Goal: Transaction & Acquisition: Purchase product/service

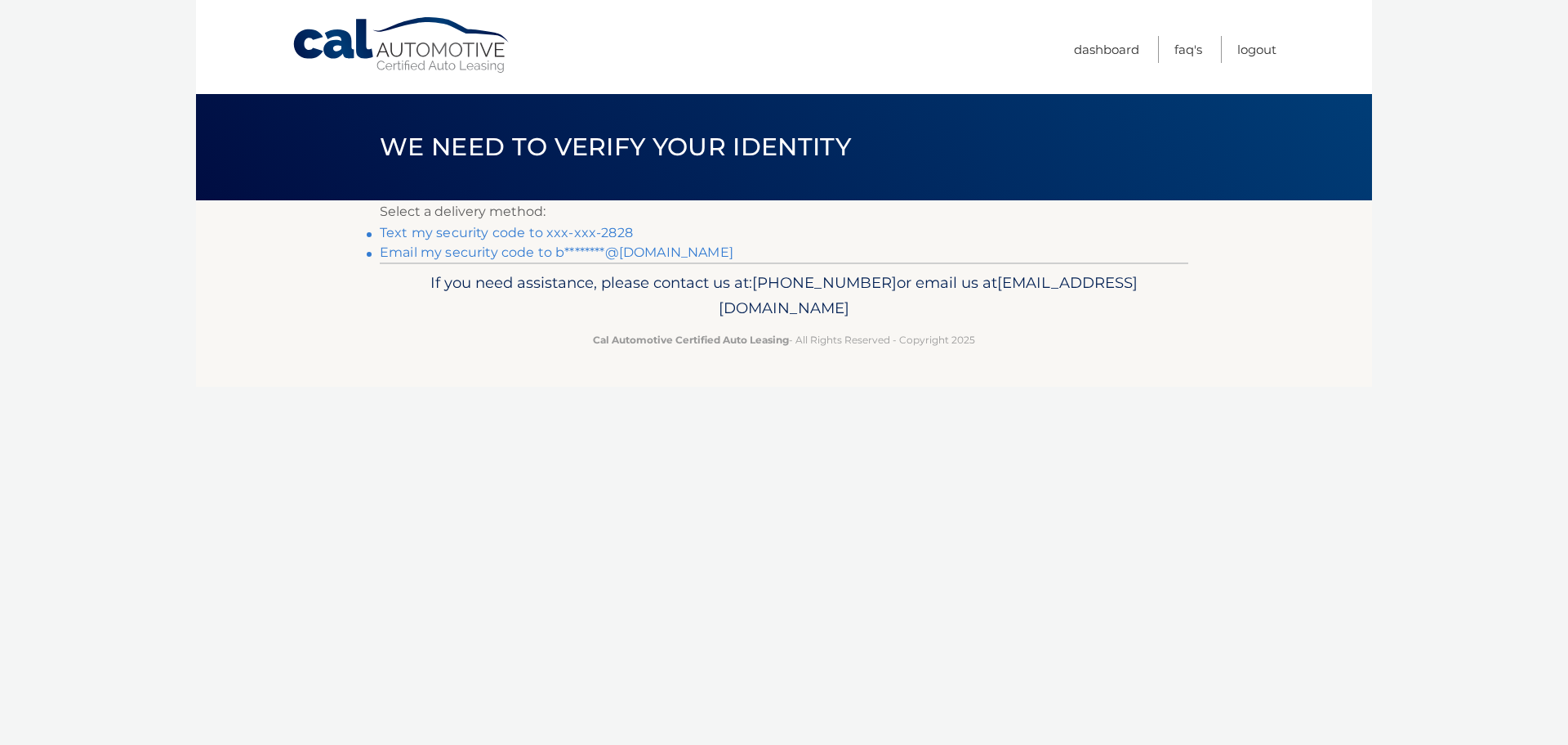
click at [462, 231] on link "Text my security code to xxx-xxx-2828" at bounding box center [506, 232] width 253 height 15
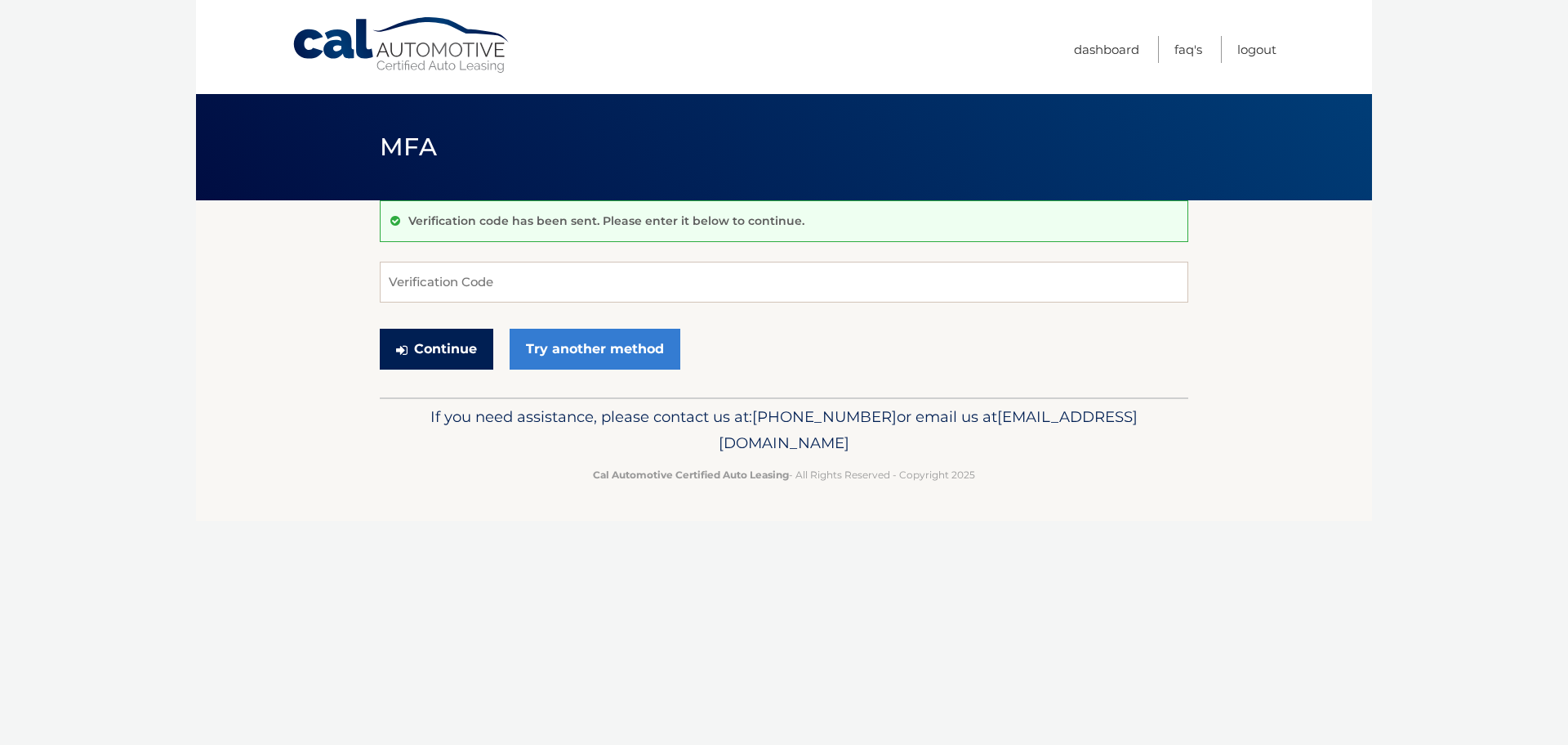
click at [442, 354] on button "Continue" at bounding box center [436, 349] width 113 height 41
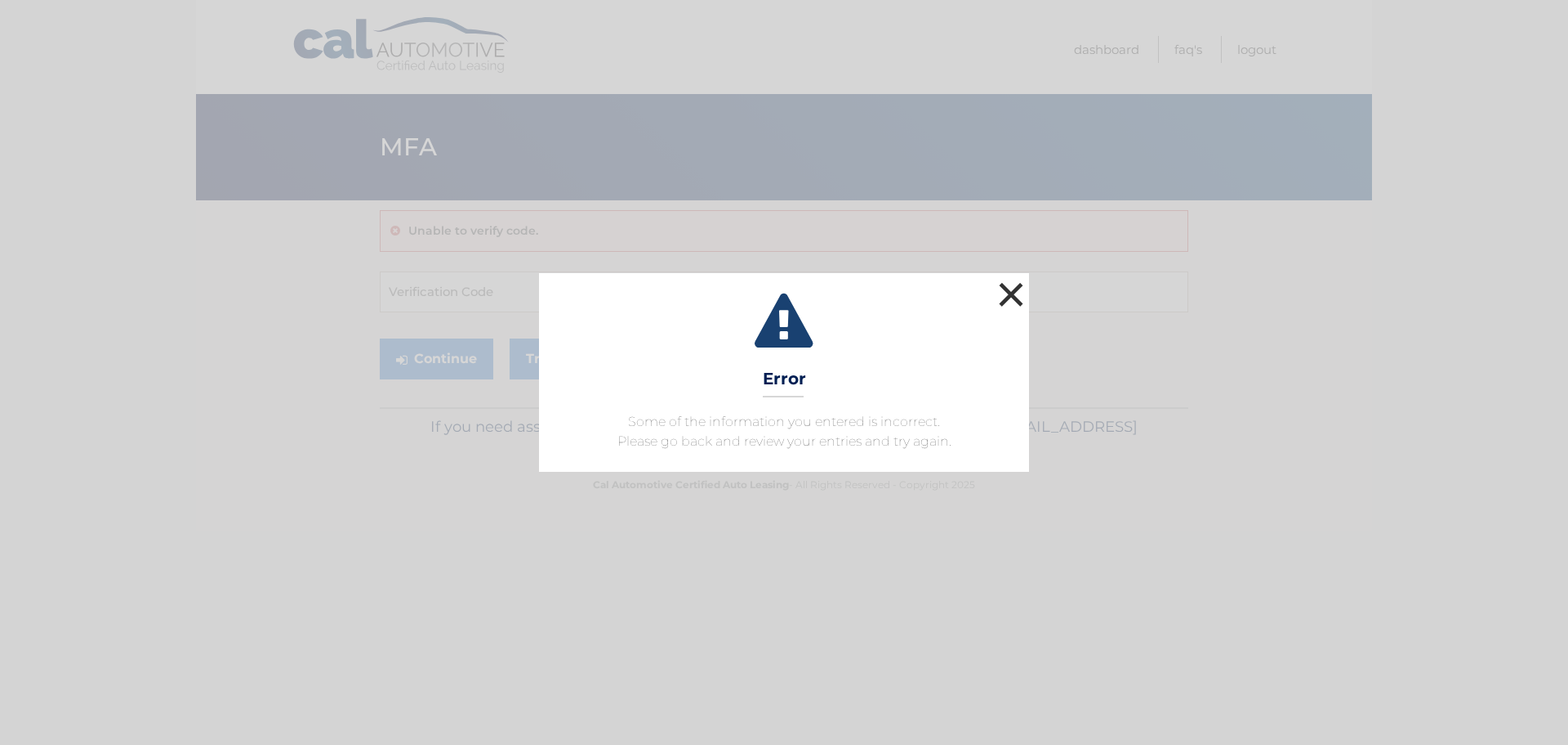
click at [1009, 300] on button "×" at bounding box center [1011, 293] width 33 height 33
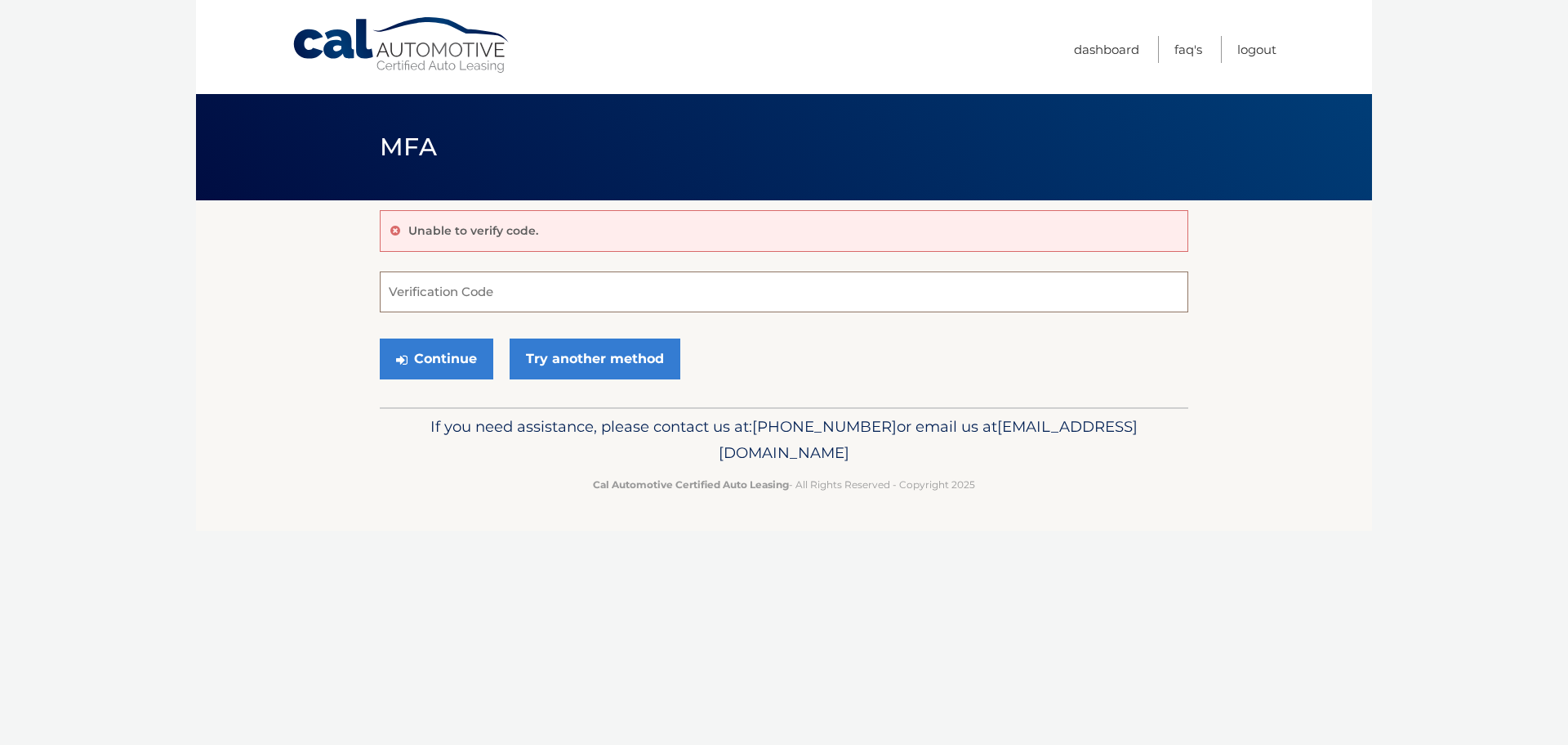
click at [464, 283] on input "Verification Code" at bounding box center [784, 292] width 808 height 41
click at [446, 288] on input "Verification Code" at bounding box center [784, 292] width 808 height 41
type input "905878"
click at [380, 338] on button "Continue" at bounding box center [436, 358] width 113 height 41
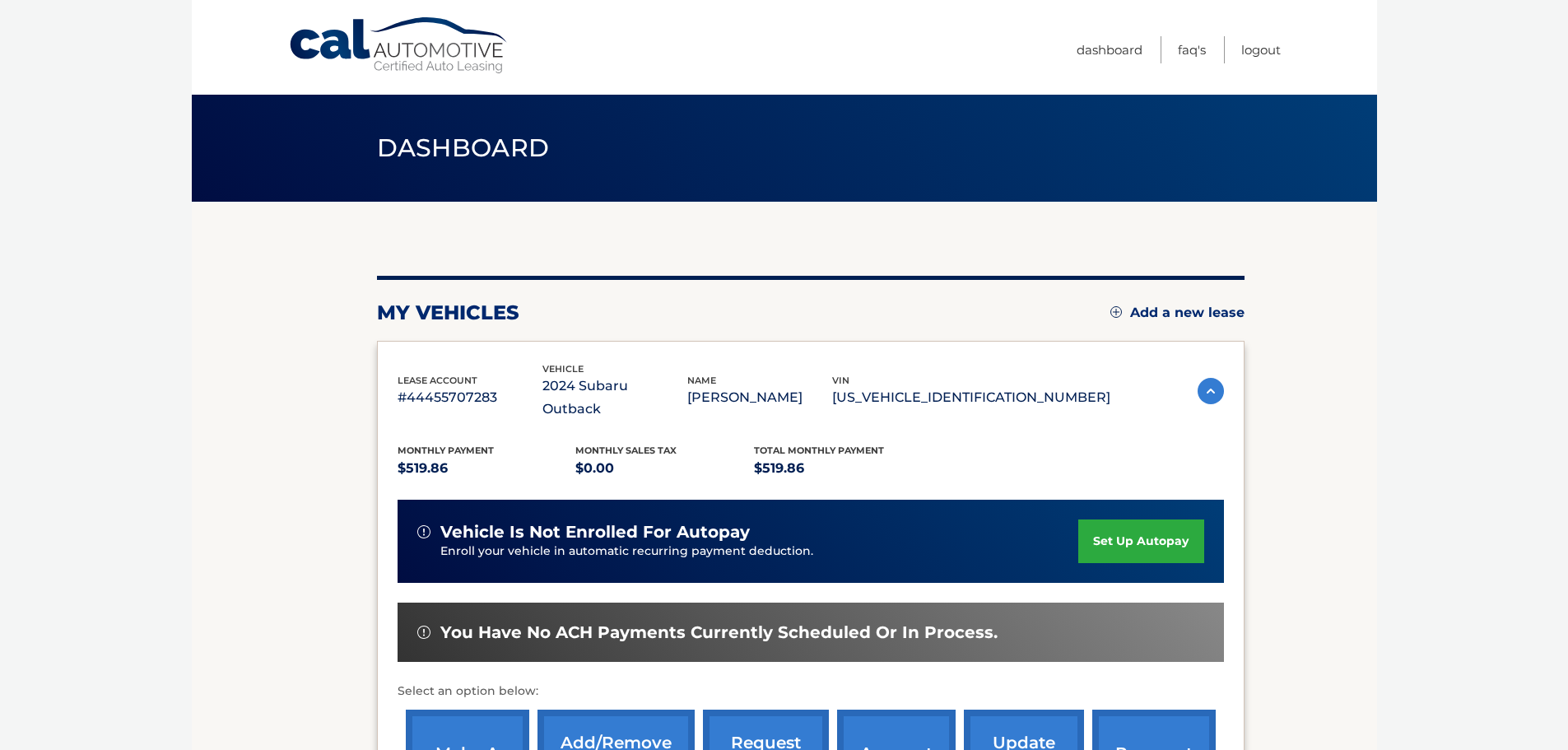
scroll to position [247, 0]
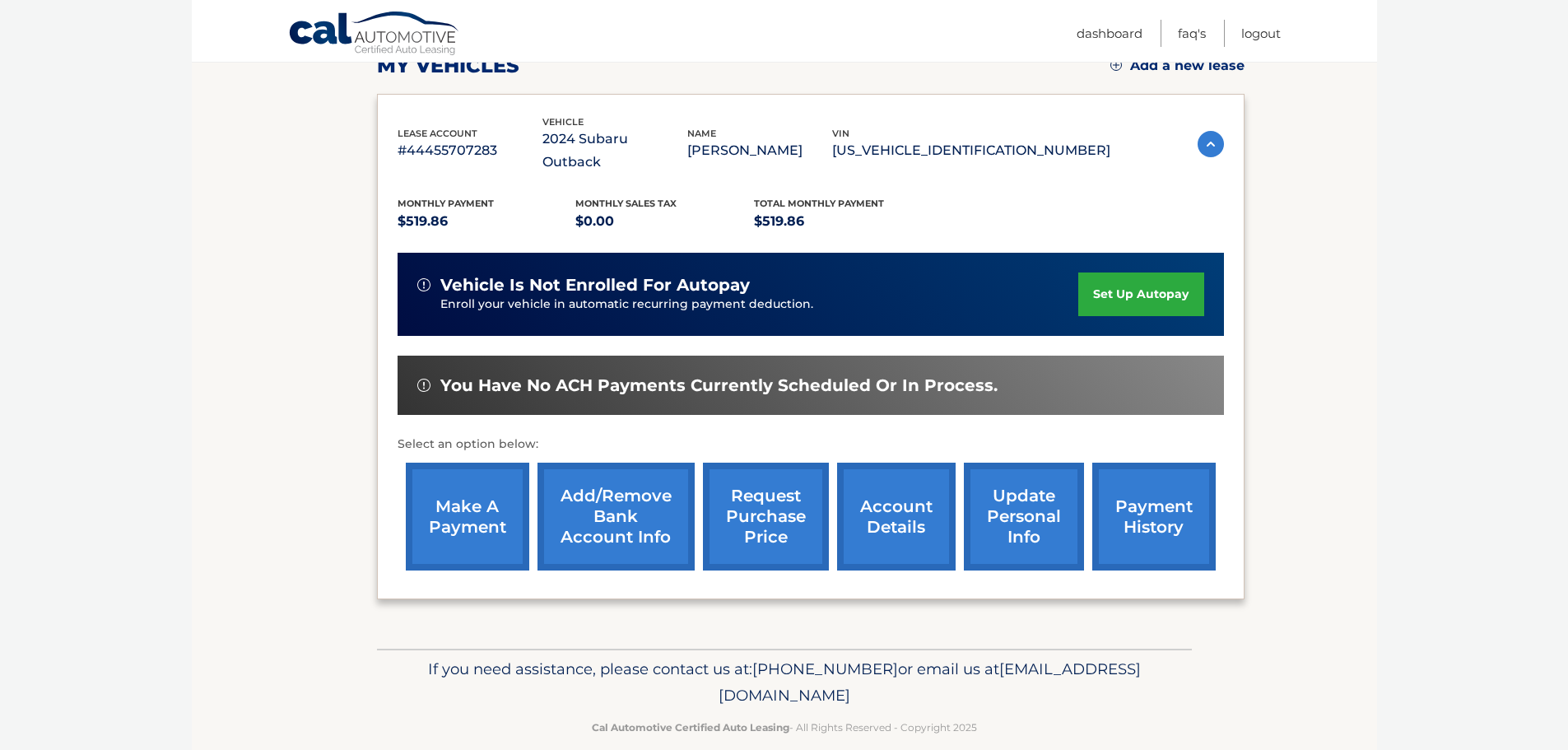
click at [493, 496] on link "make a payment" at bounding box center [467, 516] width 124 height 108
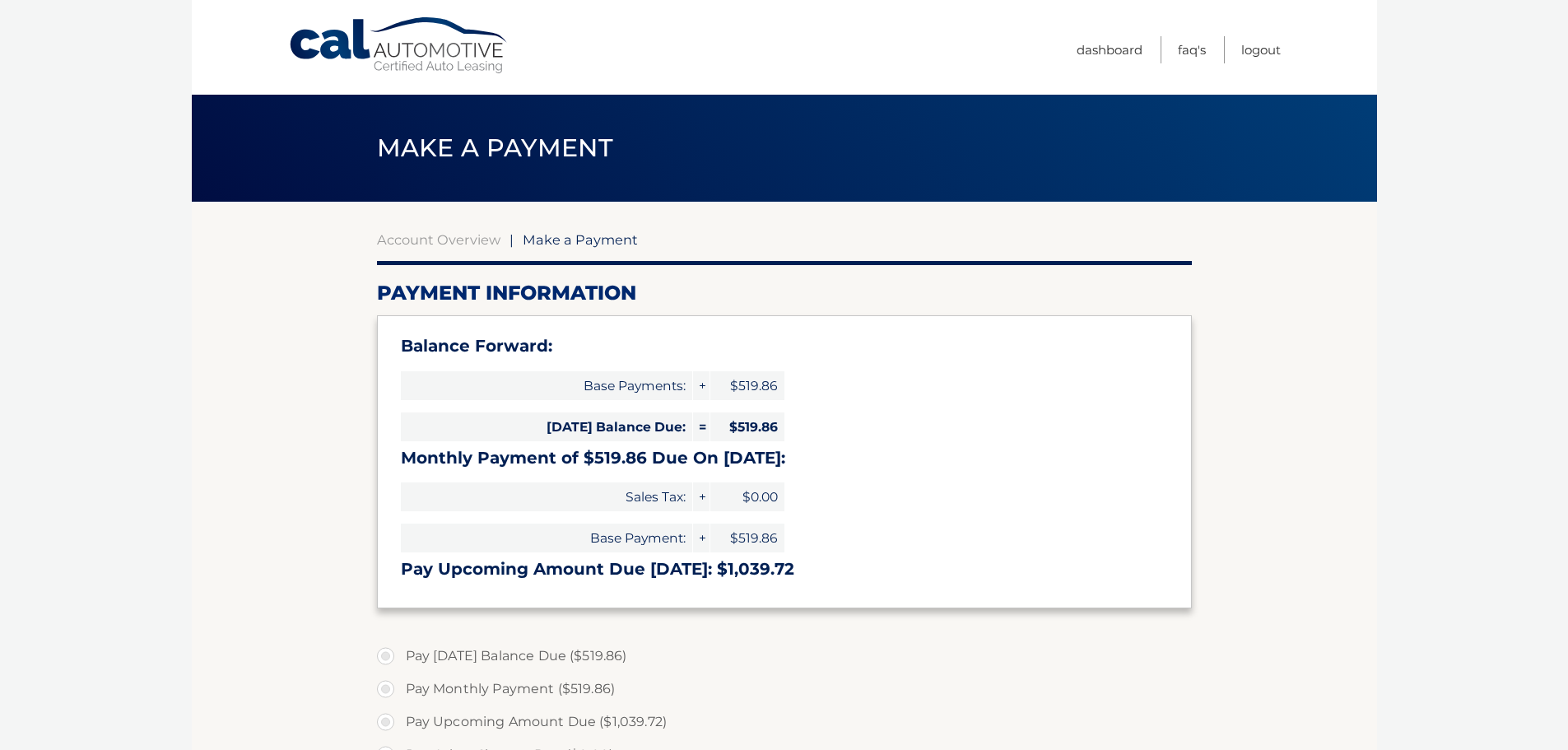
select select "YTg1NWNlZWYtNjdjOC00N2ZlLTkxMGYtYjE3YWY4NmNhZmUy"
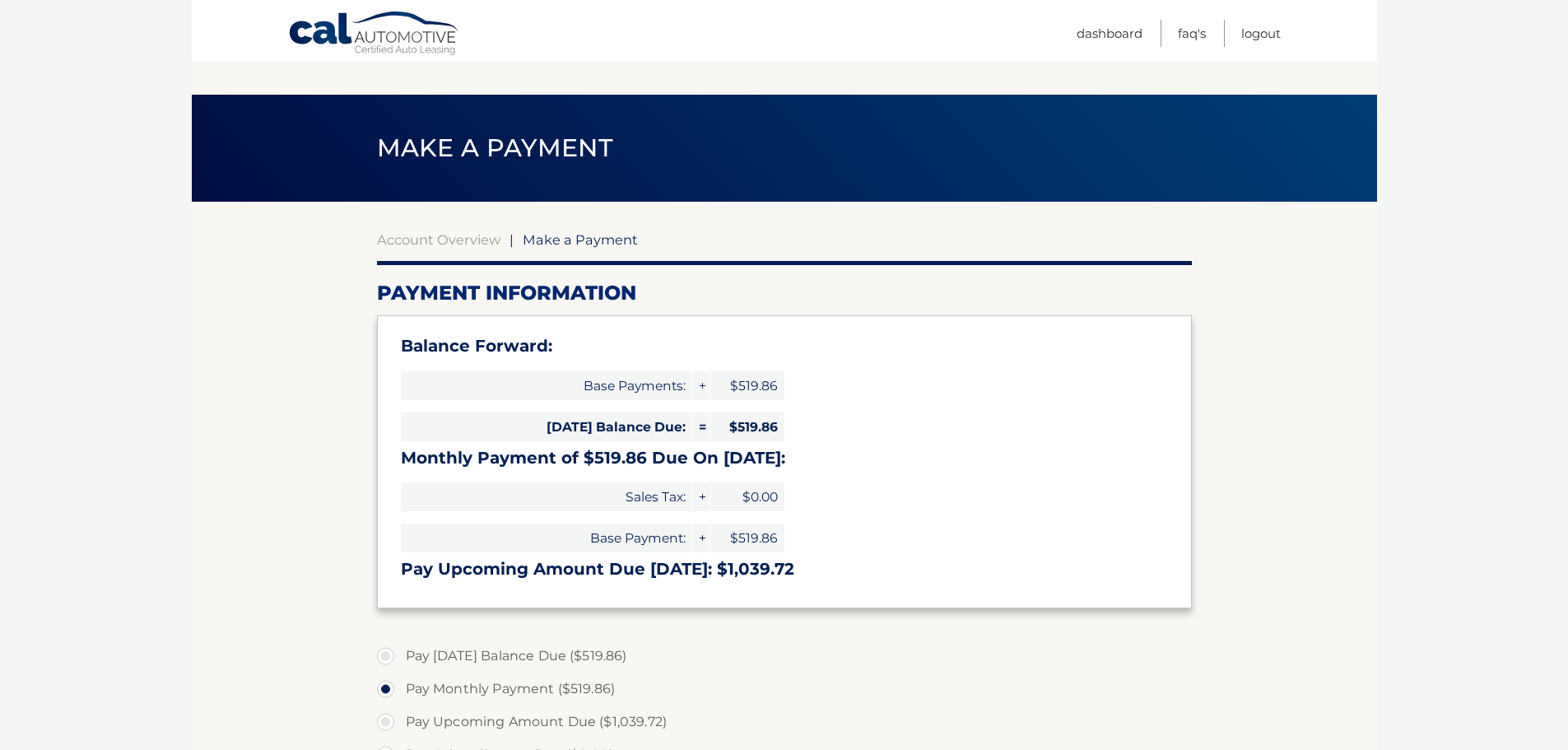
scroll to position [247, 0]
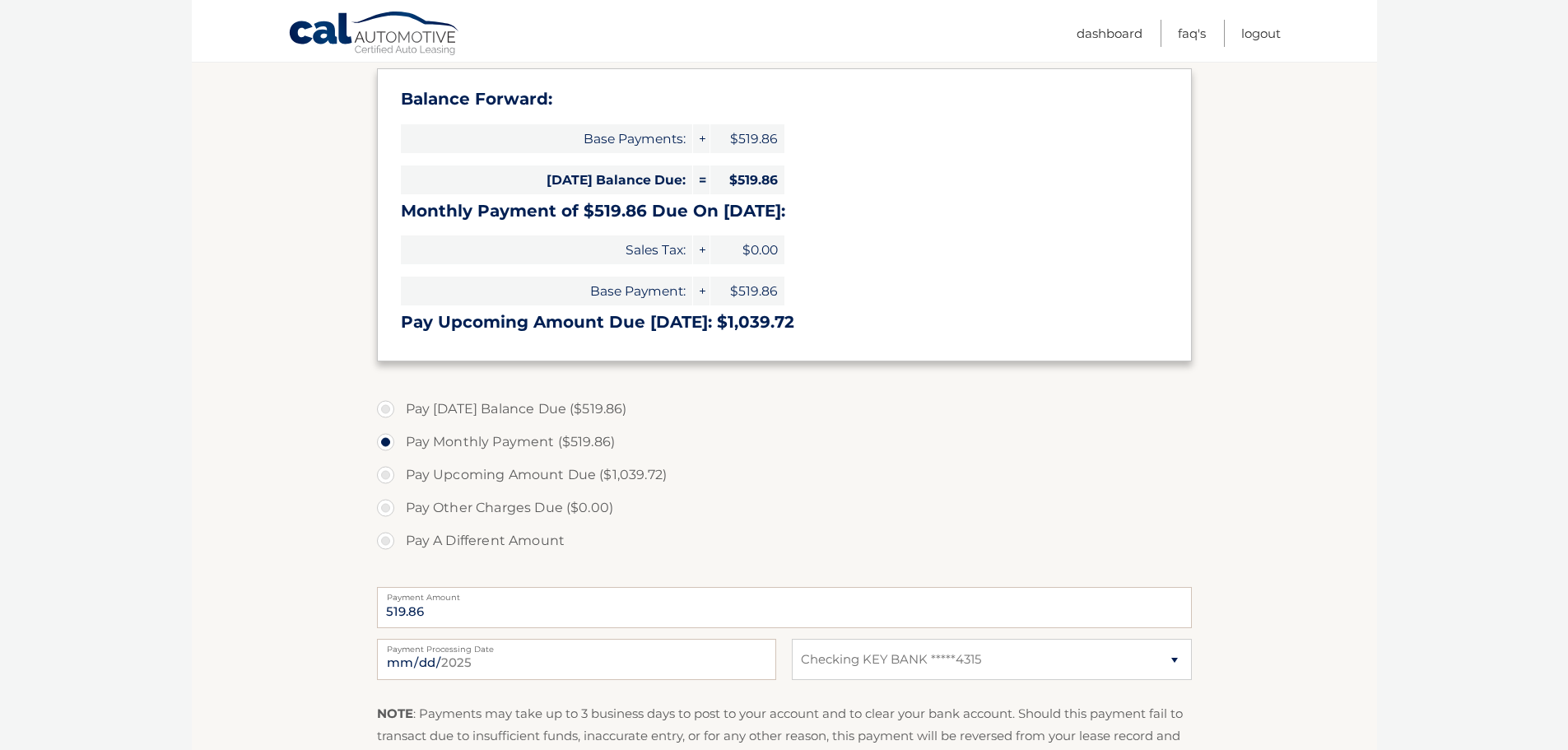
click at [384, 408] on label "Pay Today's Balance Due ($519.86)" at bounding box center [784, 409] width 814 height 33
click at [384, 408] on input "Pay Today's Balance Due ($519.86)" at bounding box center [391, 405] width 16 height 26
radio input "true"
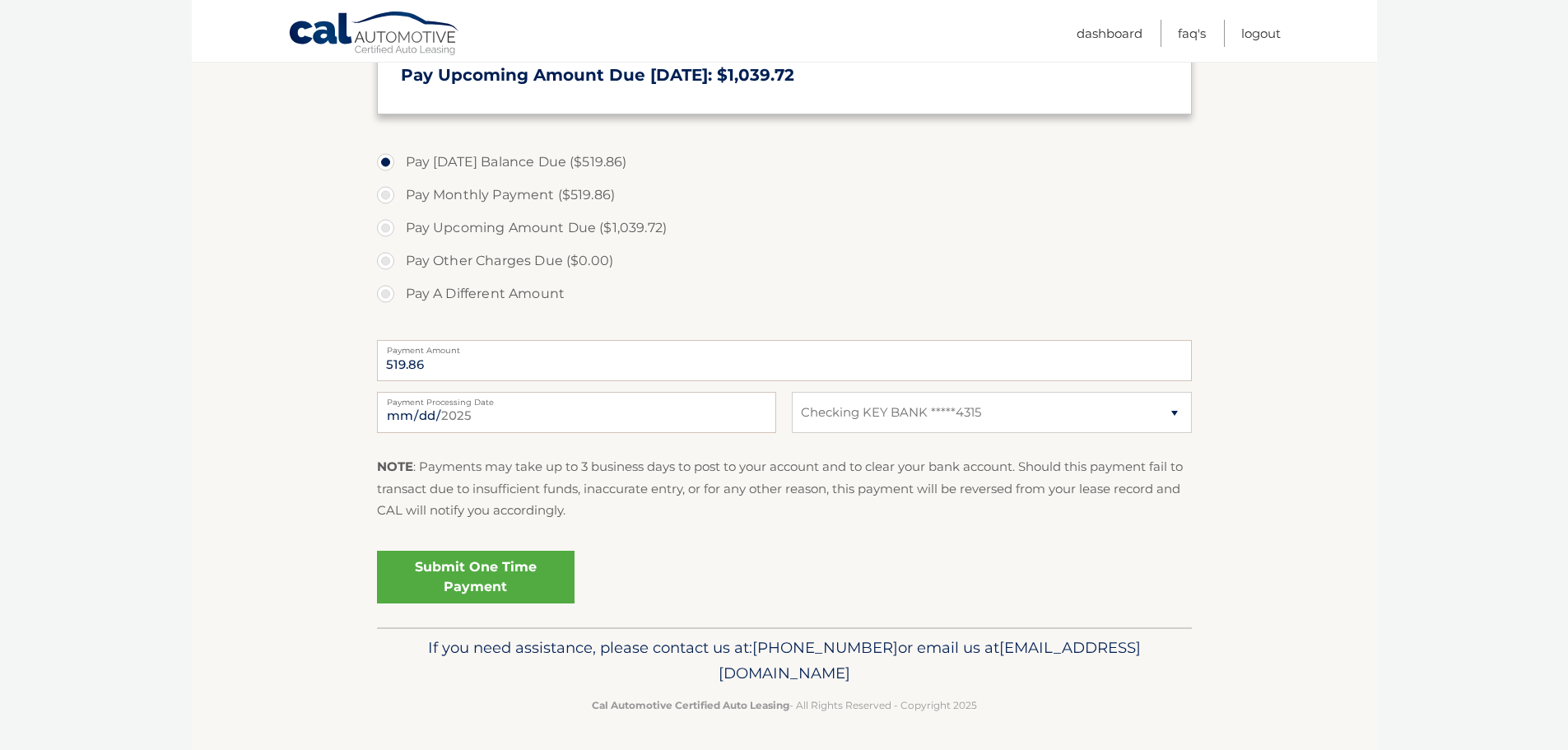
click at [479, 572] on link "Submit One Time Payment" at bounding box center [475, 576] width 197 height 52
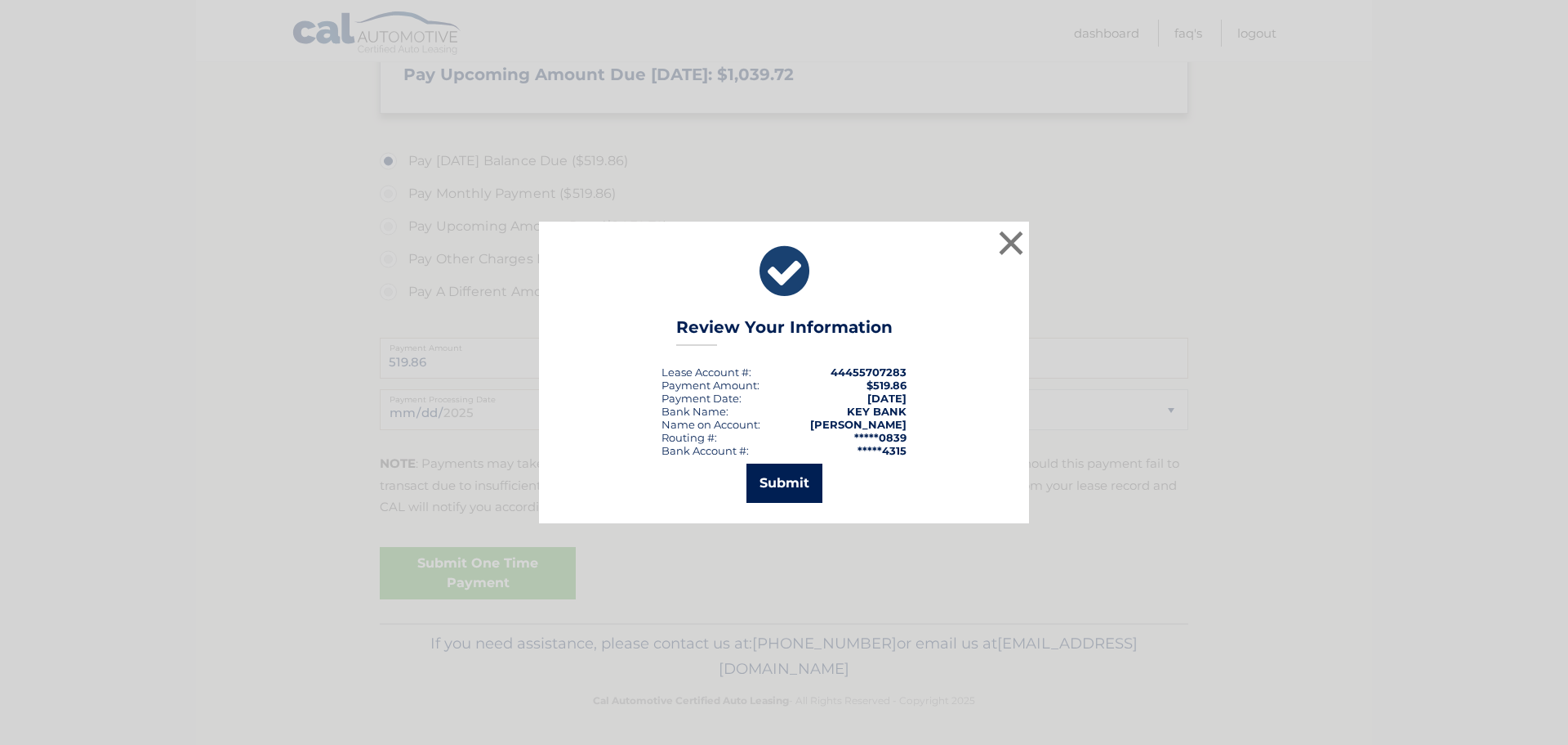
click at [781, 480] on button "Submit" at bounding box center [784, 483] width 76 height 40
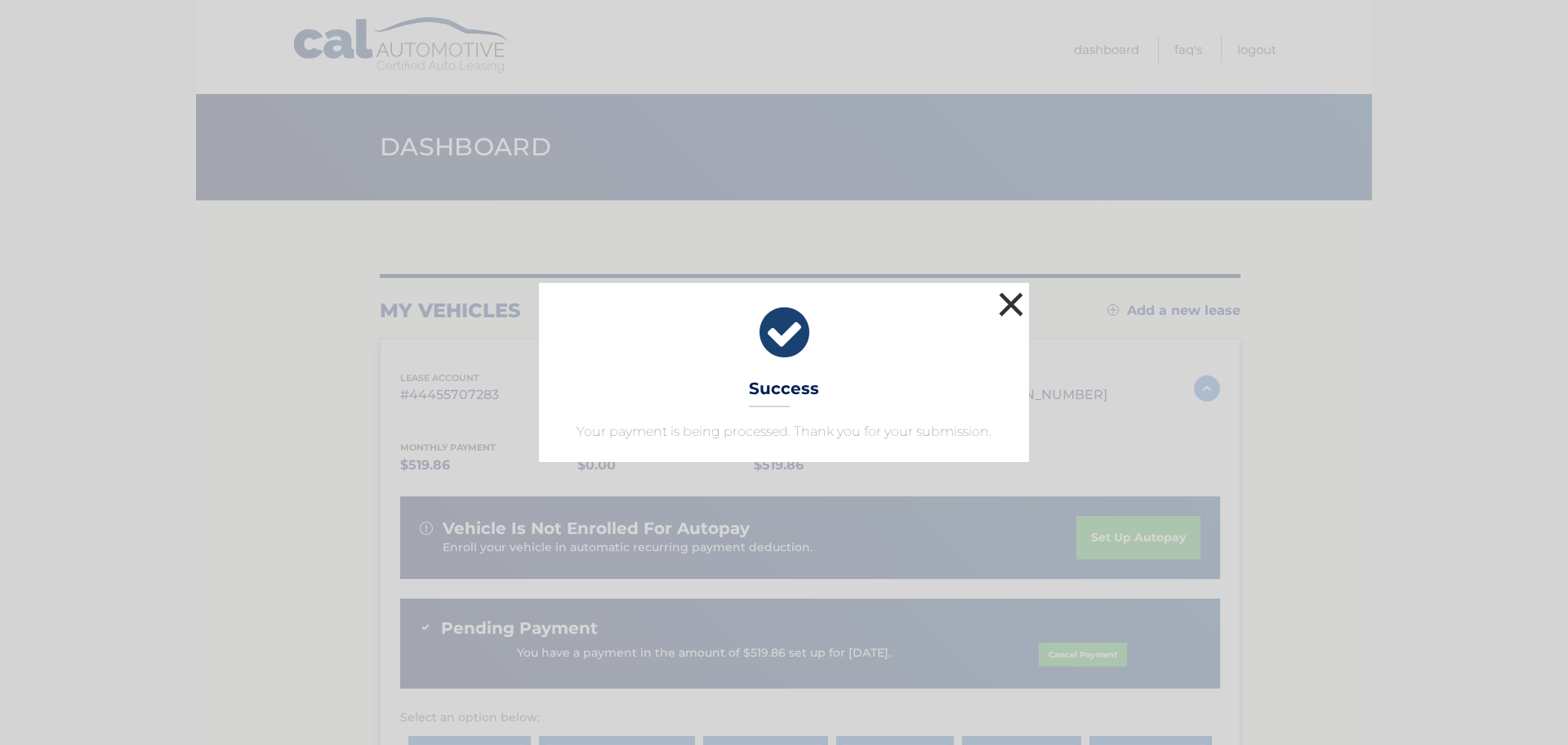
click at [1007, 301] on button "×" at bounding box center [1011, 304] width 33 height 33
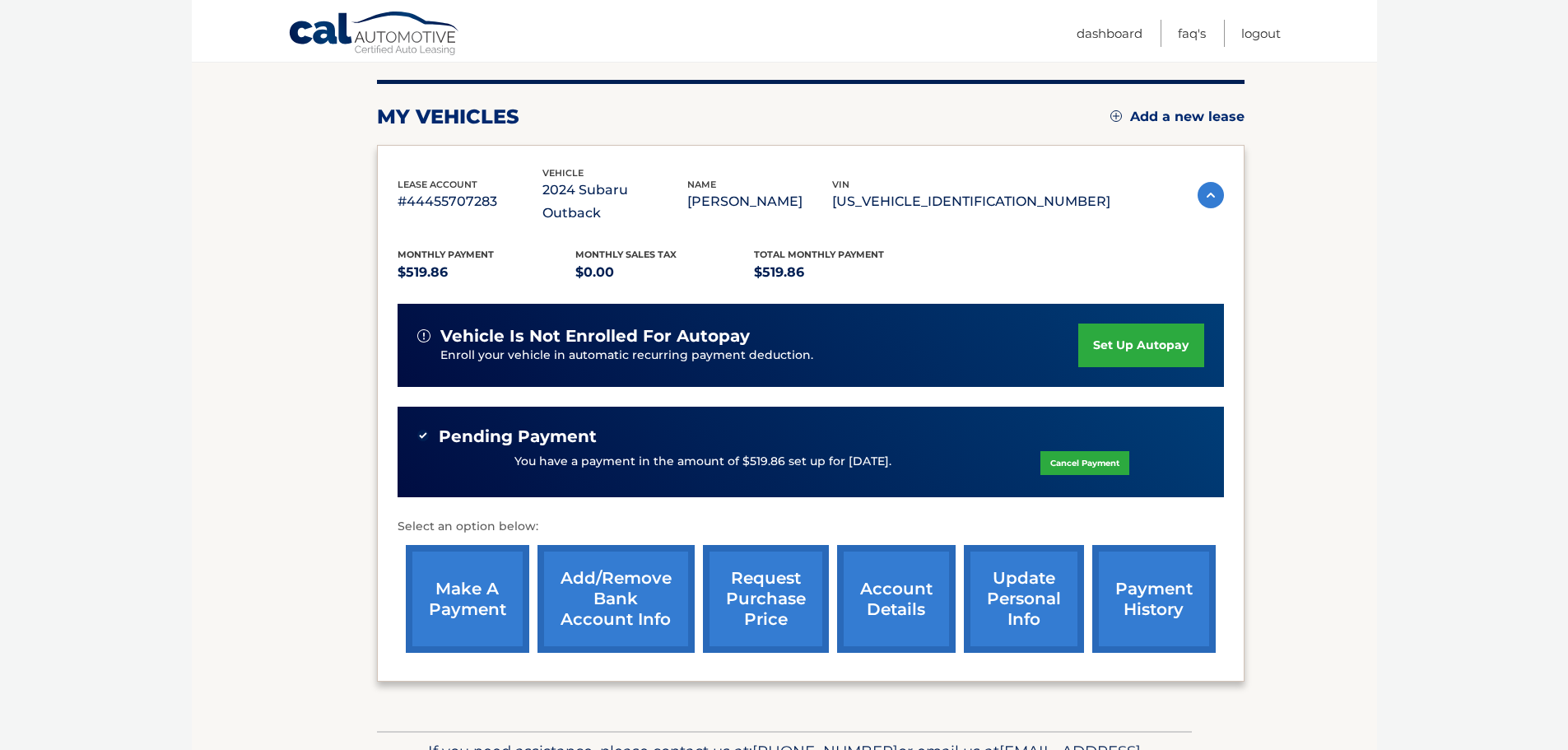
scroll to position [247, 0]
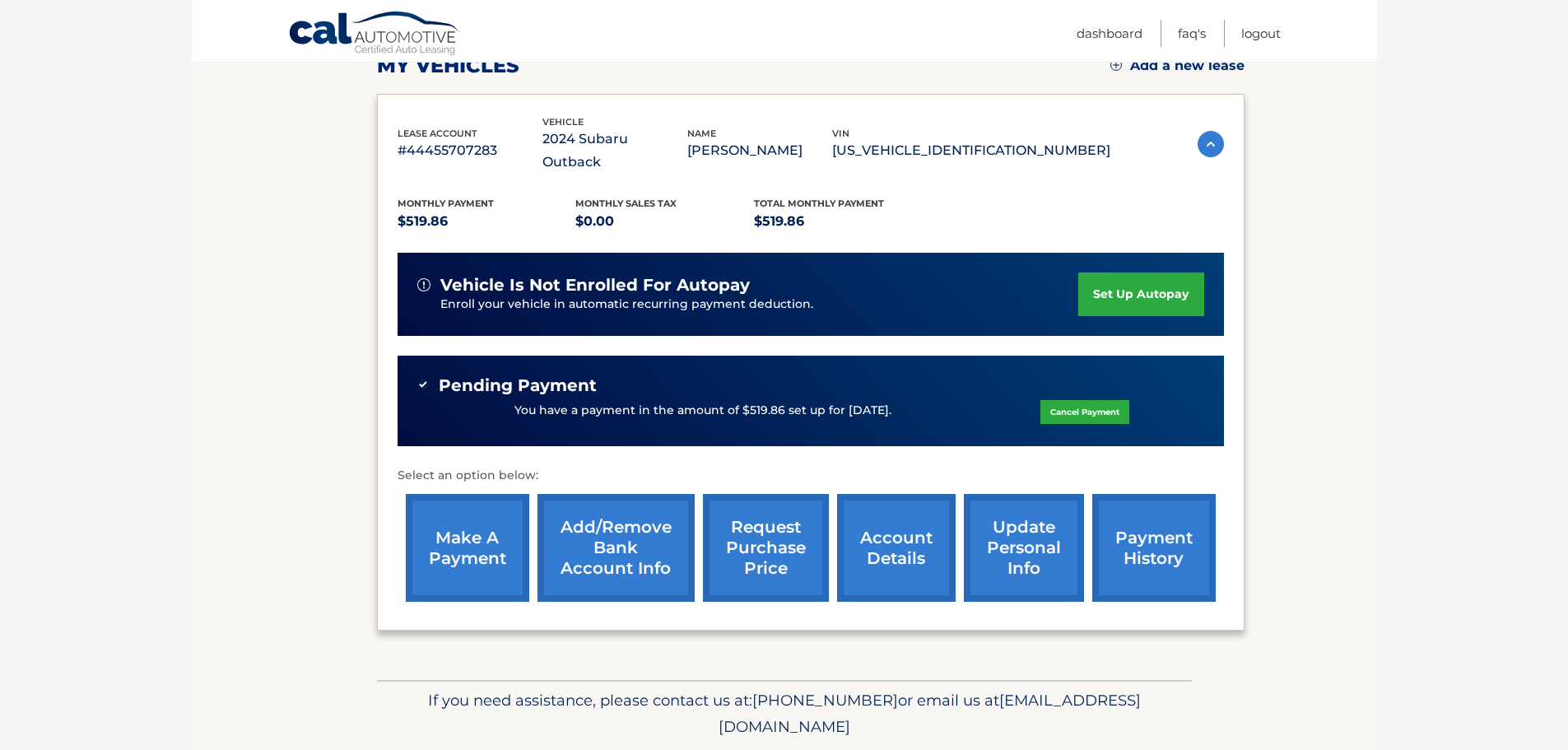
click at [909, 521] on link "account details" at bounding box center [897, 547] width 119 height 108
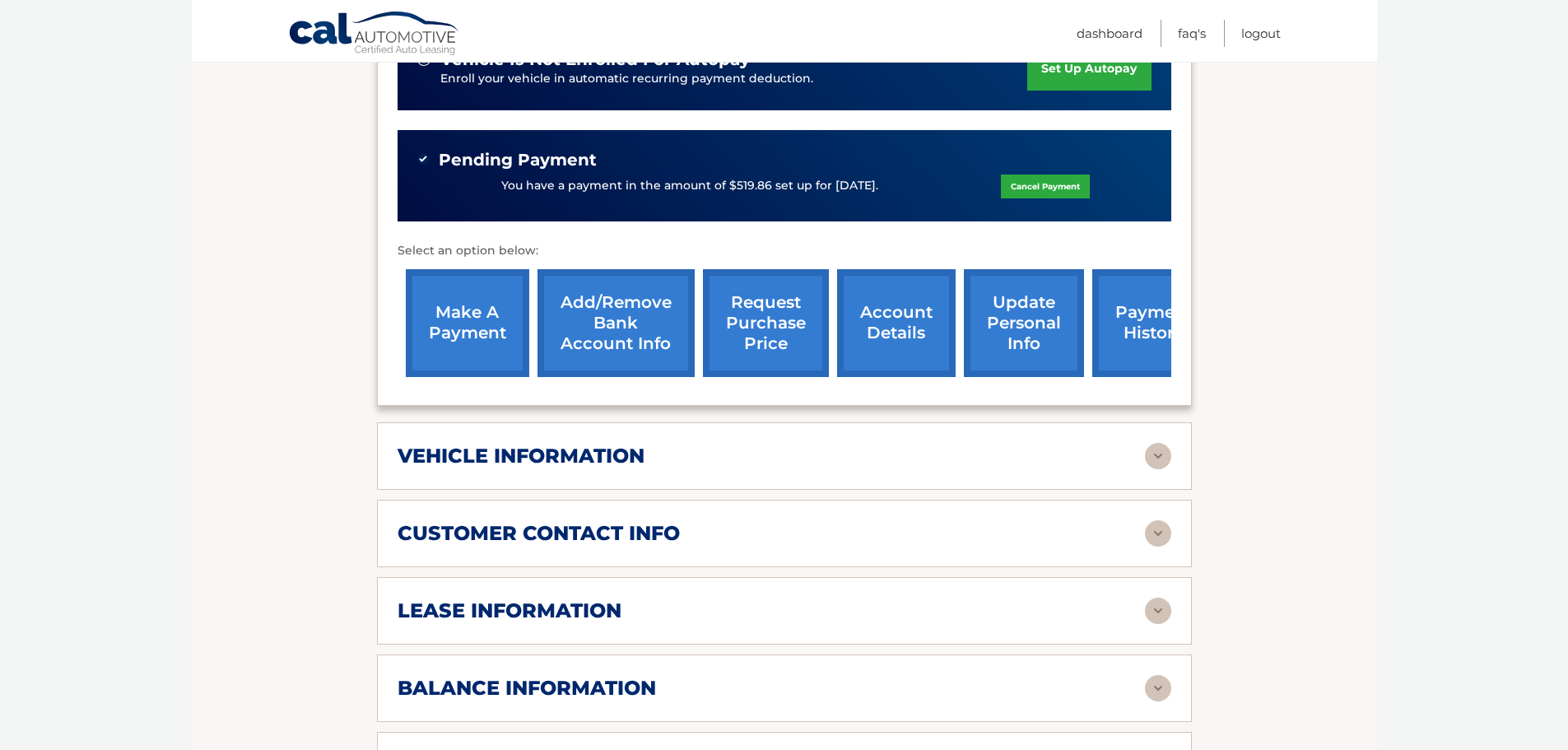
scroll to position [741, 0]
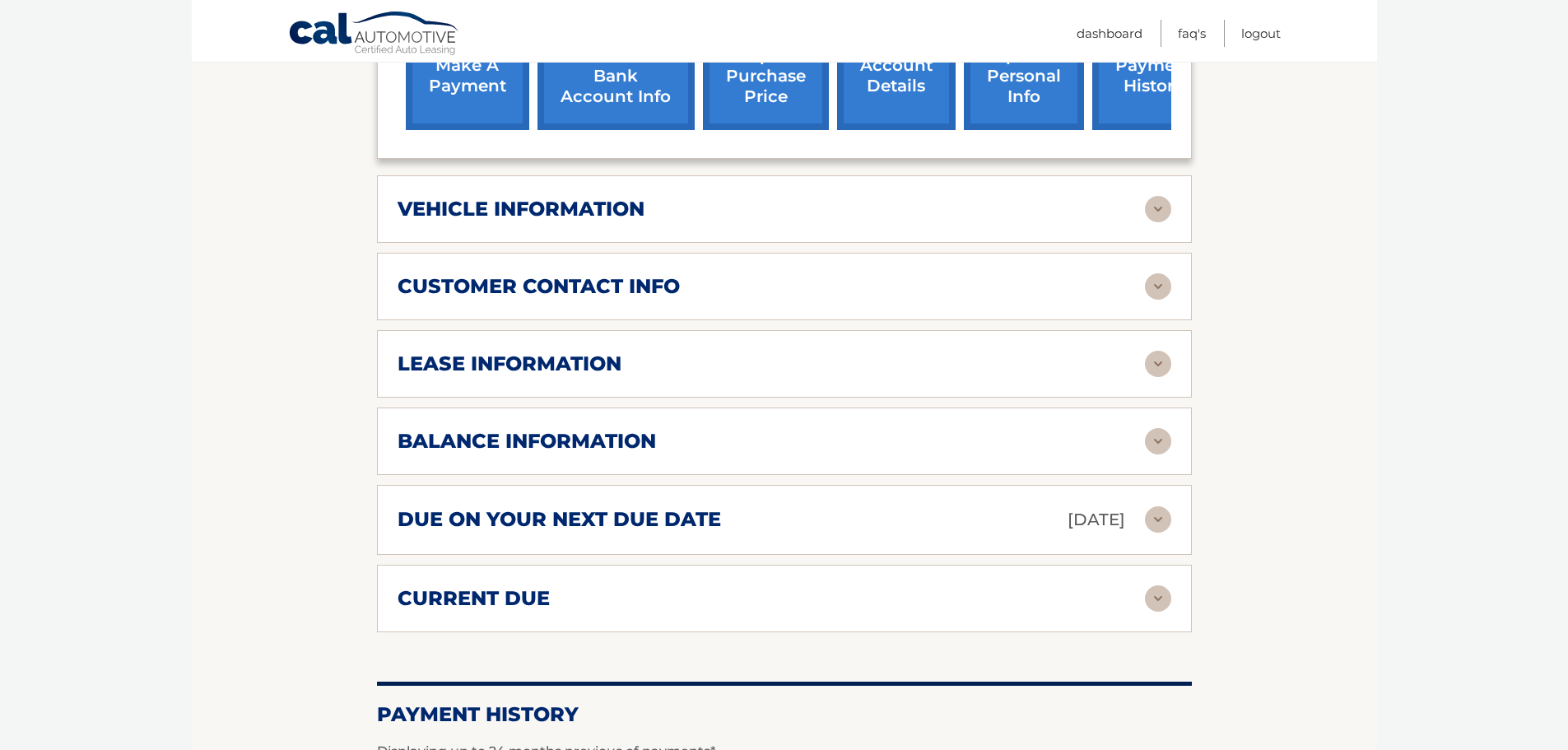
click at [1017, 428] on div "balance information" at bounding box center [770, 440] width 748 height 25
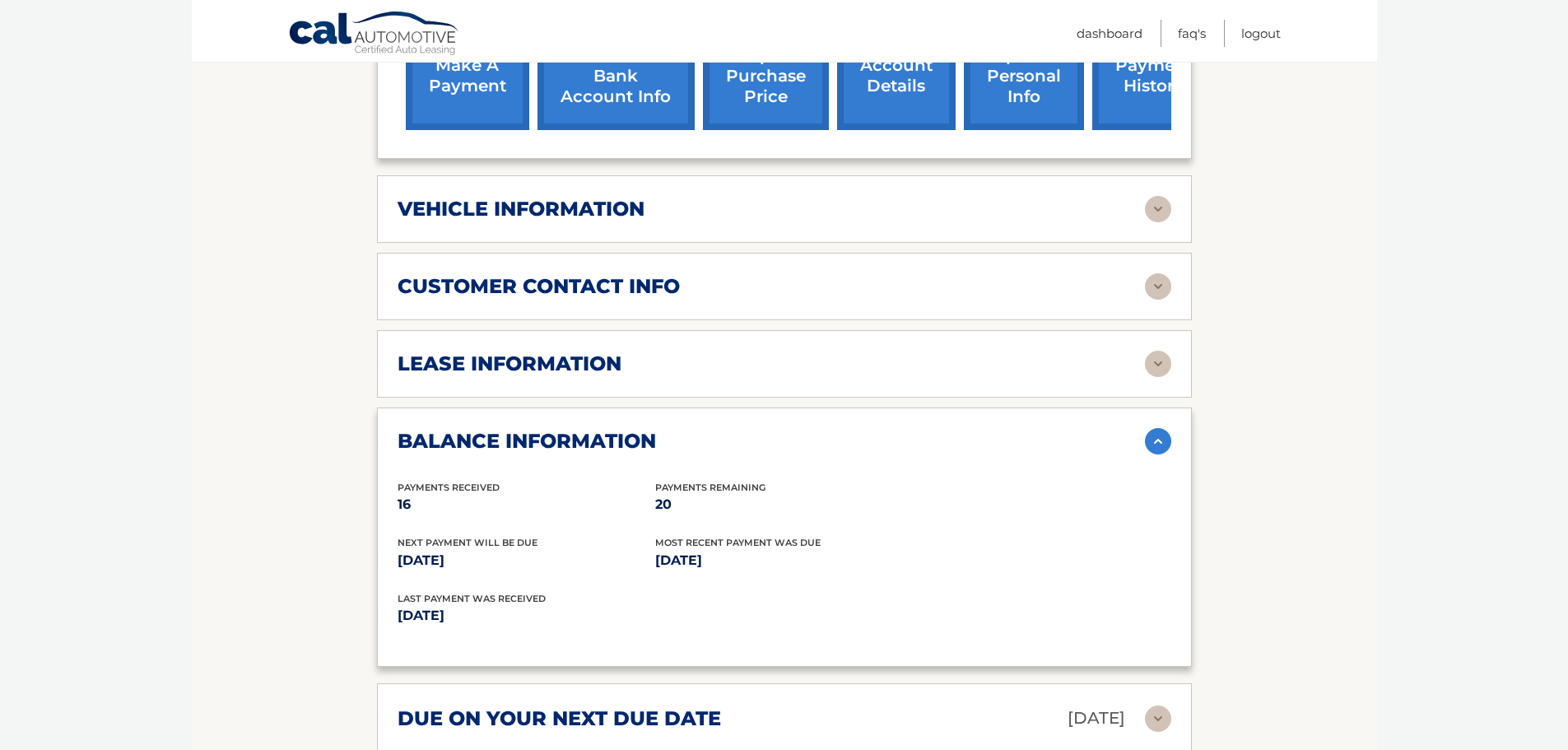
click at [1151, 196] on img at bounding box center [1157, 208] width 26 height 26
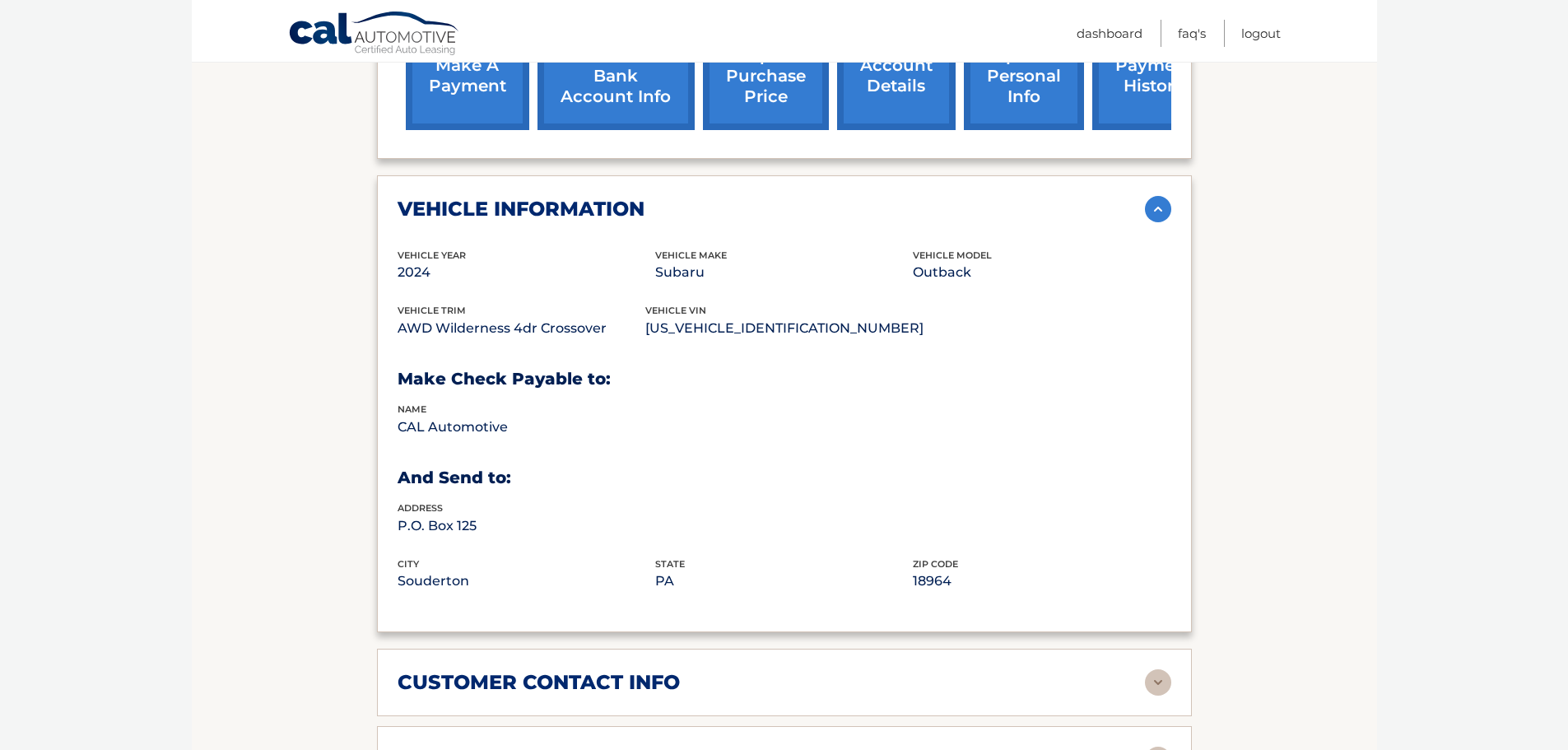
scroll to position [987, 0]
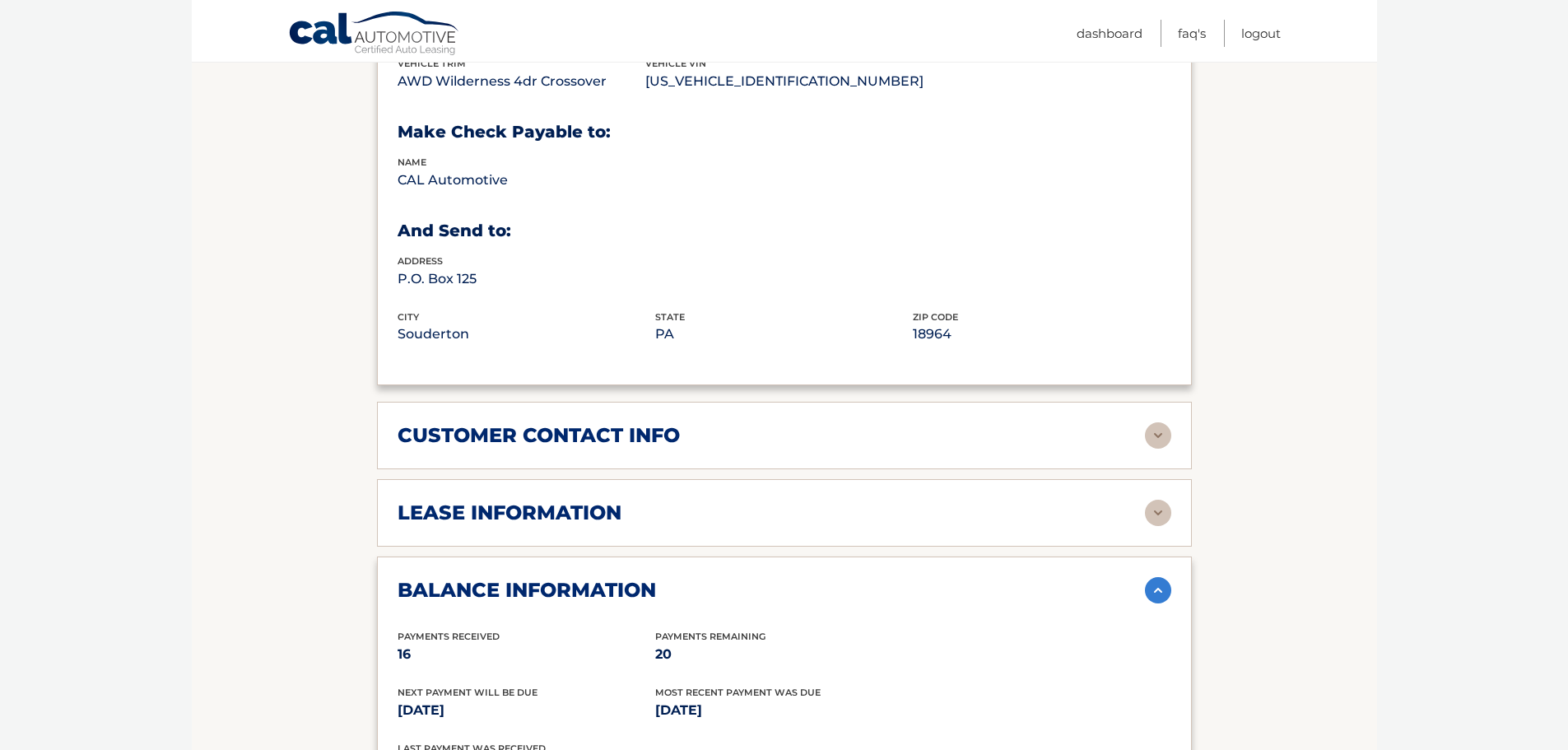
click at [1165, 422] on img at bounding box center [1157, 435] width 26 height 26
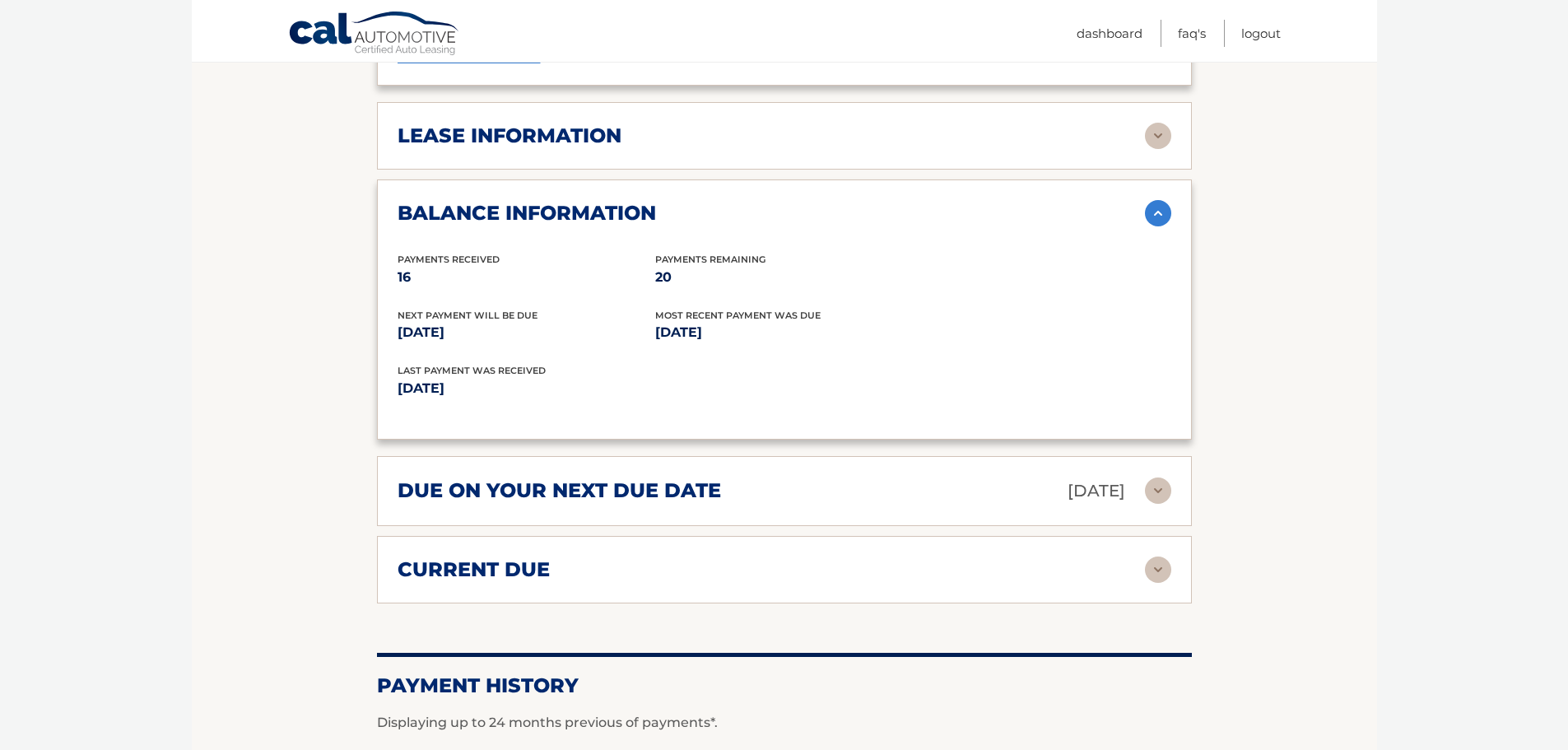
scroll to position [1728, 0]
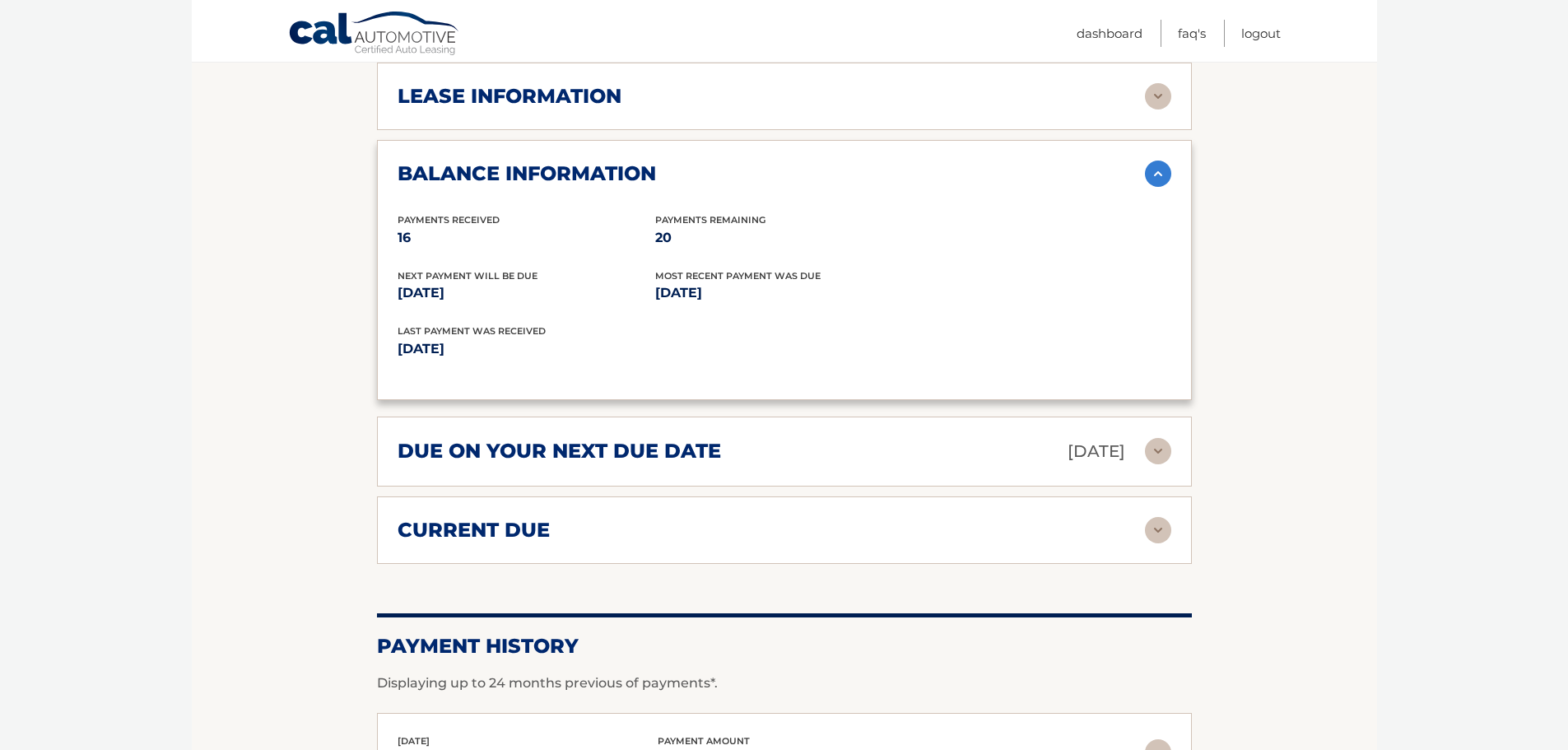
click at [1157, 516] on img at bounding box center [1157, 529] width 26 height 26
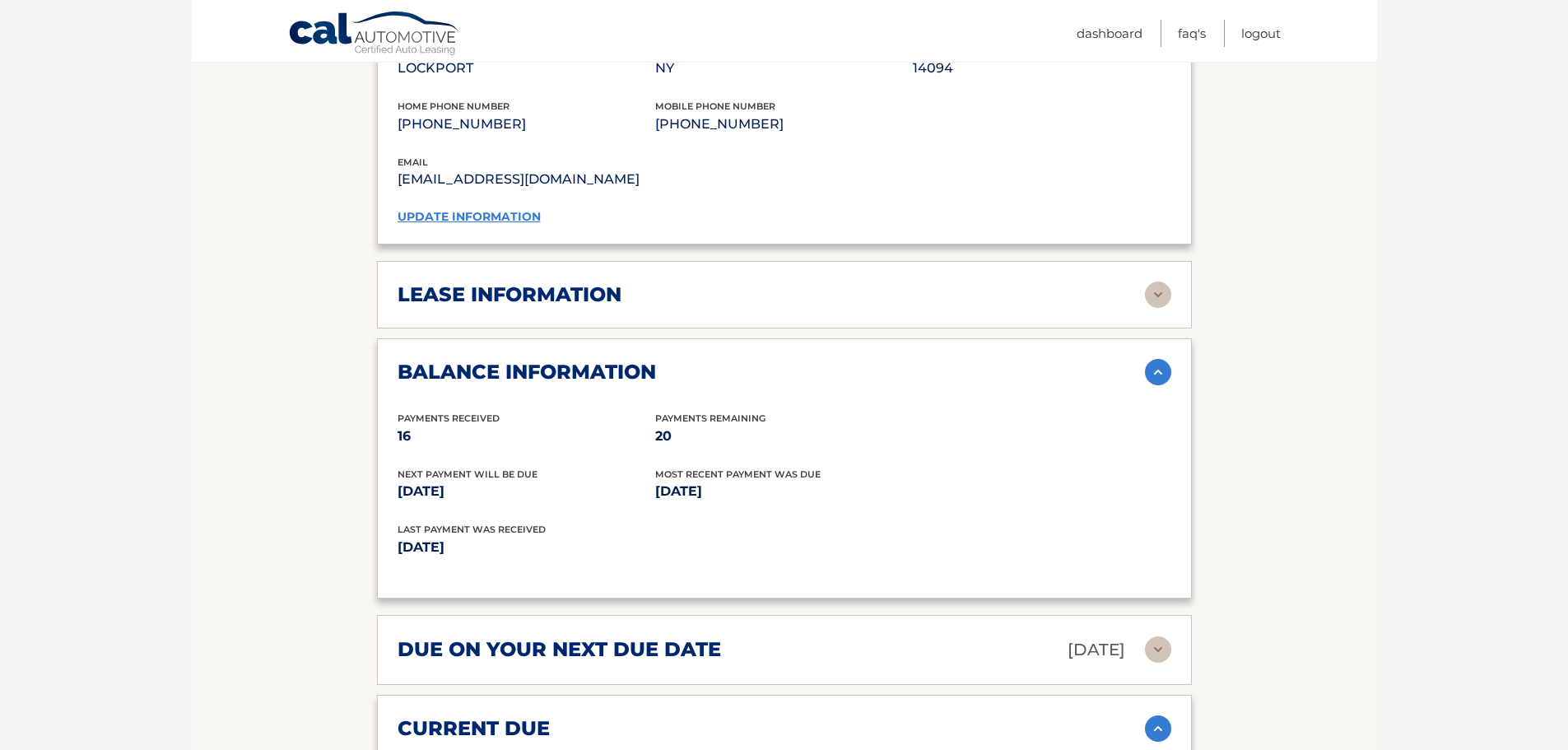
scroll to position [885, 0]
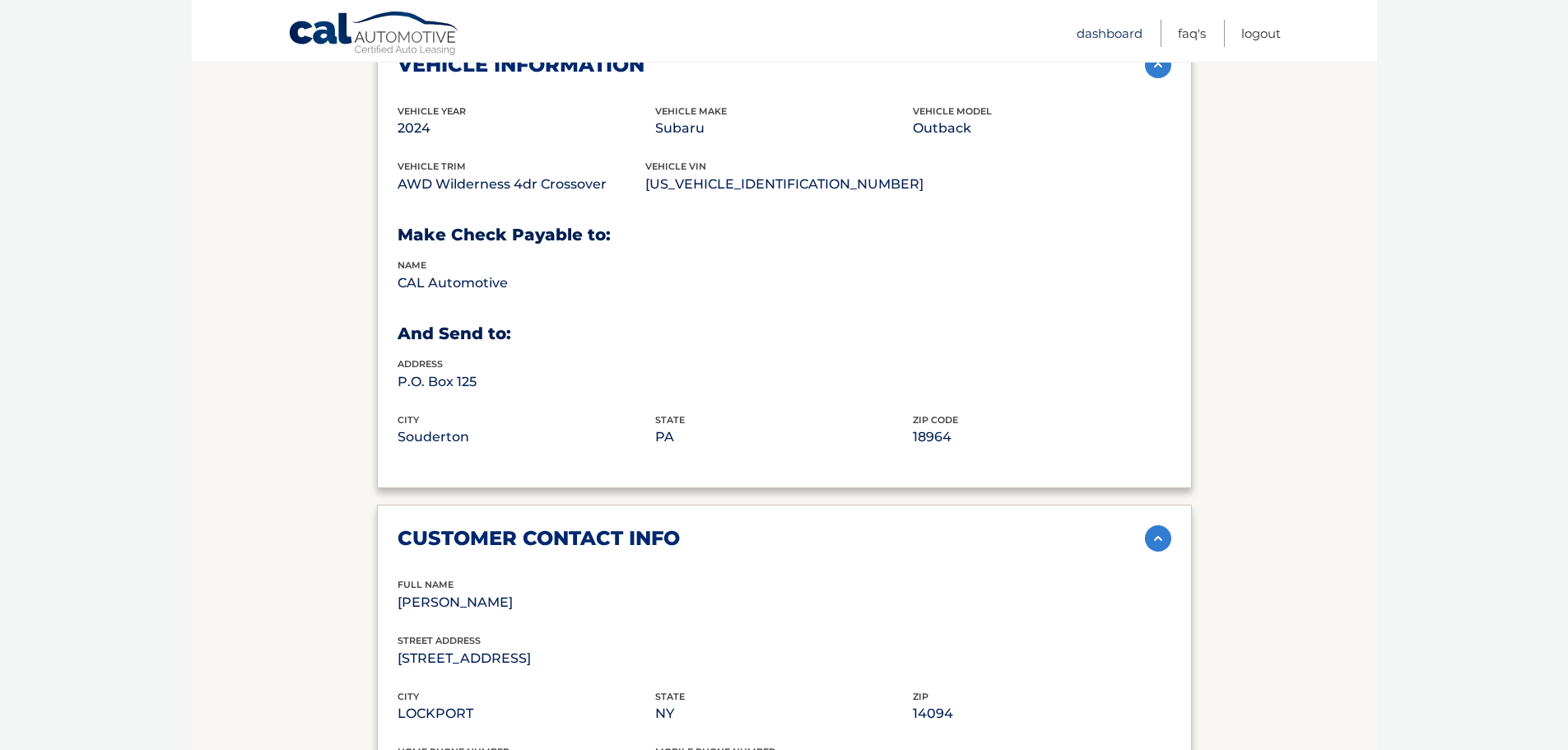
click at [1102, 32] on link "Dashboard" at bounding box center [1109, 33] width 66 height 27
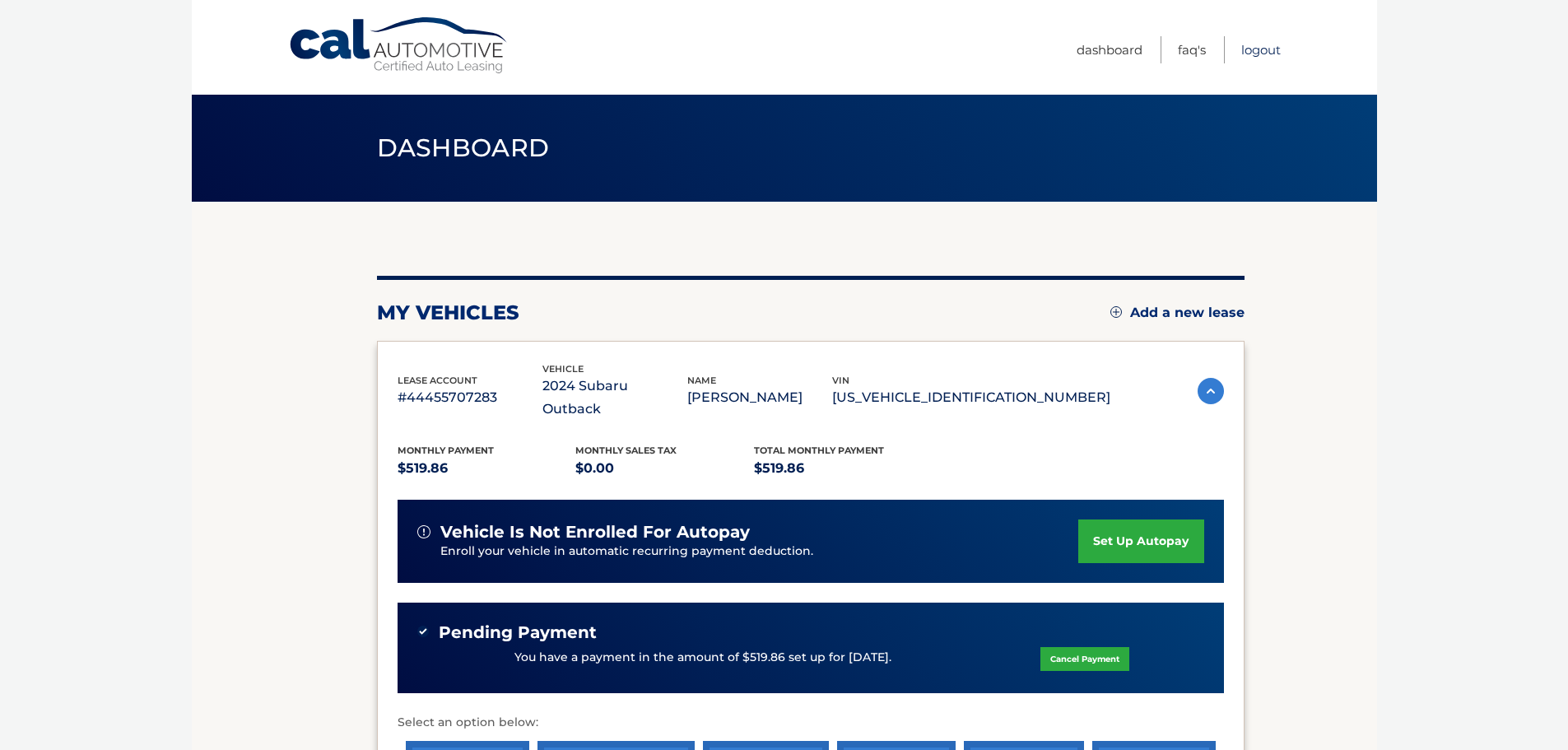
click at [1261, 51] on link "Logout" at bounding box center [1261, 50] width 40 height 27
